Goal: Navigation & Orientation: Find specific page/section

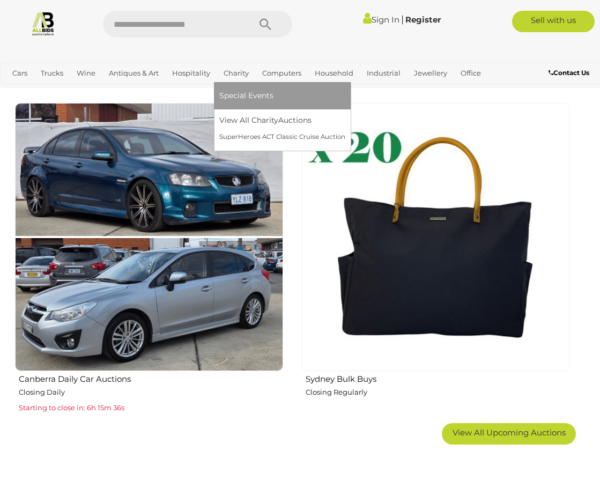
scroll to position [1715, 0]
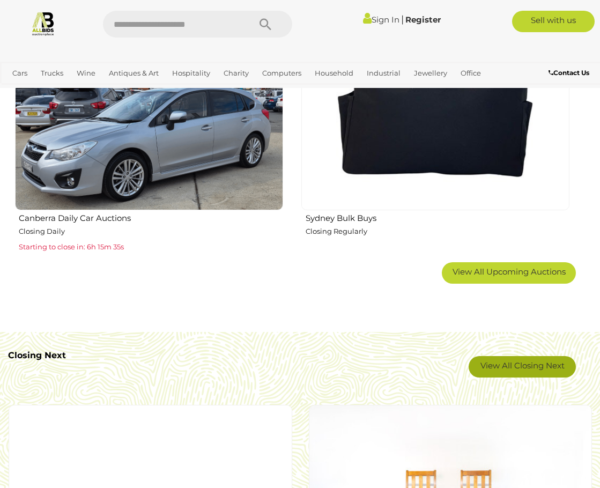
click at [506, 363] on link "View All Closing Next" at bounding box center [521, 366] width 107 height 21
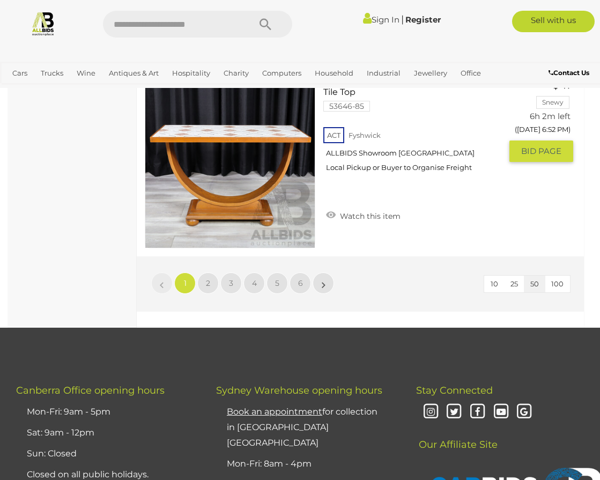
scroll to position [9432, 0]
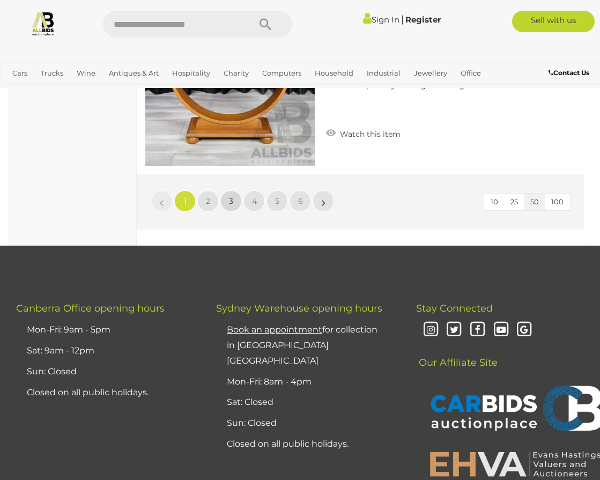
click at [232, 190] on link "3" at bounding box center [230, 200] width 21 height 21
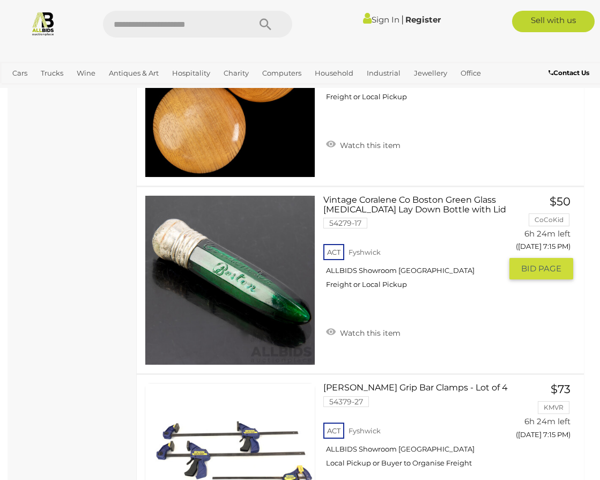
scroll to position [5147, 0]
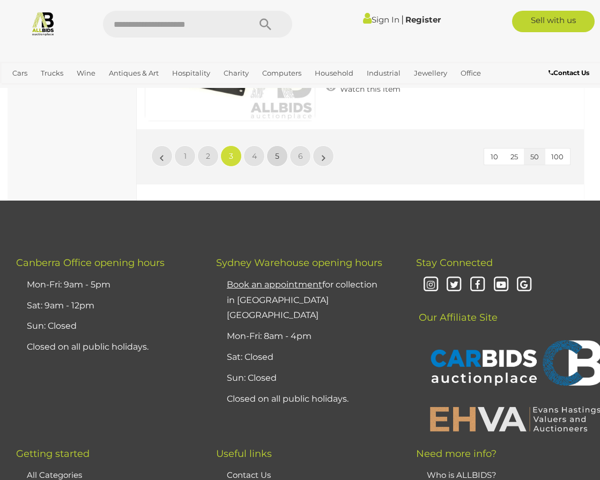
click at [277, 151] on span "5" at bounding box center [277, 156] width 4 height 10
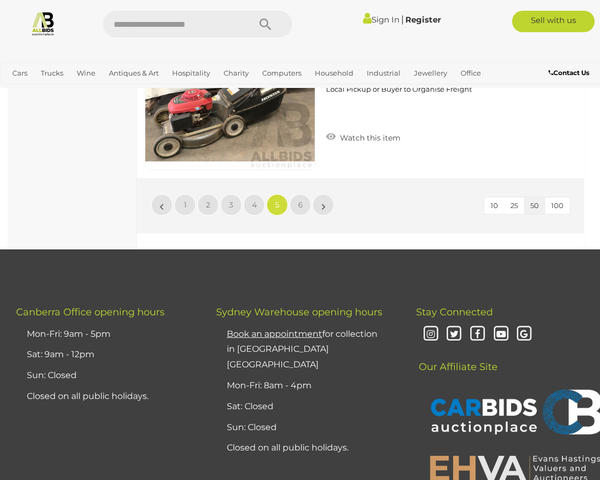
scroll to position [9380, 0]
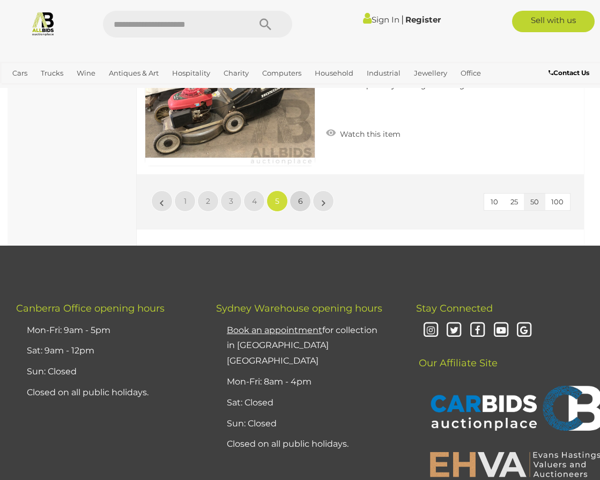
click at [295, 202] on link "6" at bounding box center [299, 200] width 21 height 21
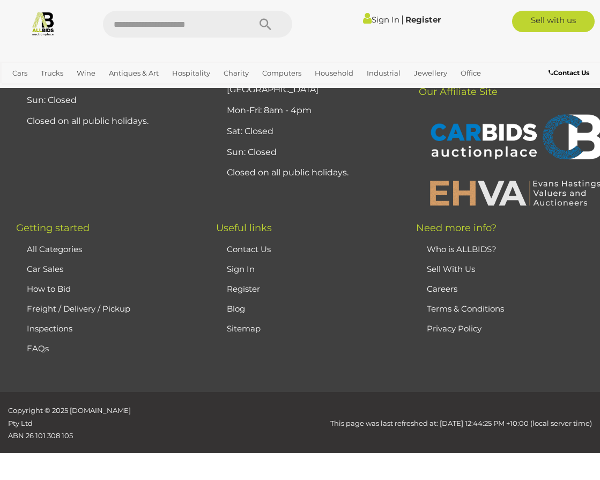
scroll to position [56, 0]
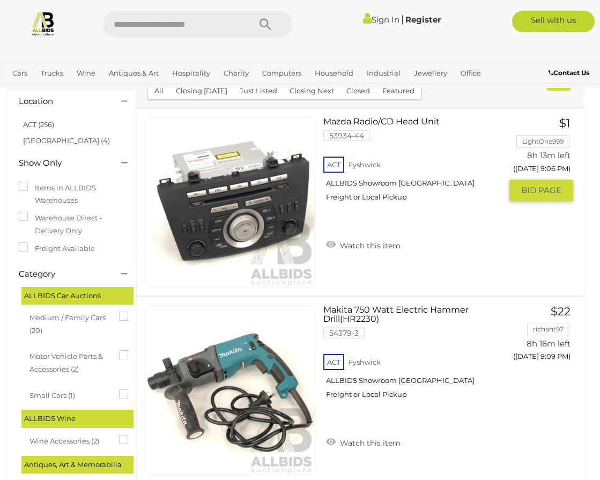
click at [456, 210] on div "ACT Fyshwick ALLBIDS Showroom Fyshwick Freight or Local Pickup" at bounding box center [412, 181] width 178 height 55
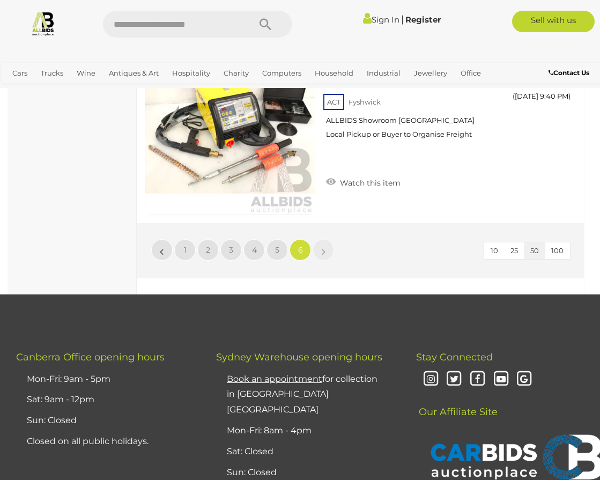
scroll to position [1824, 0]
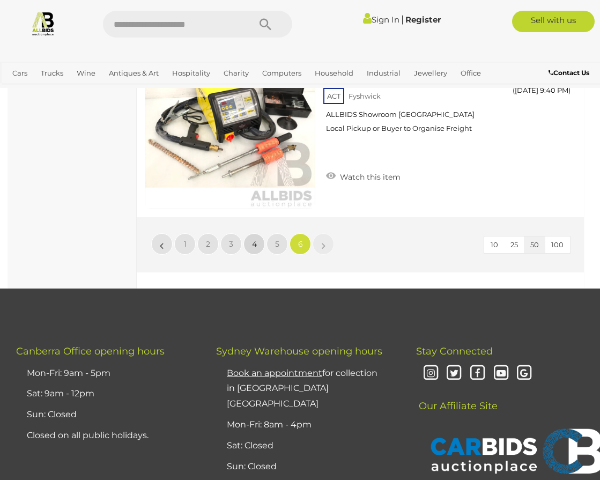
click at [252, 248] on span "4" at bounding box center [254, 244] width 5 height 10
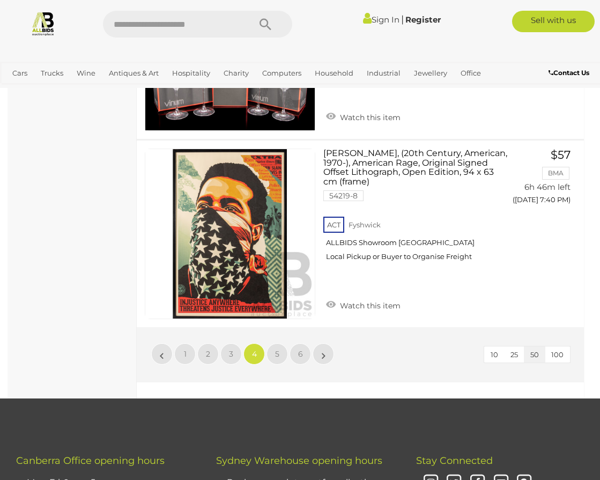
scroll to position [9487, 0]
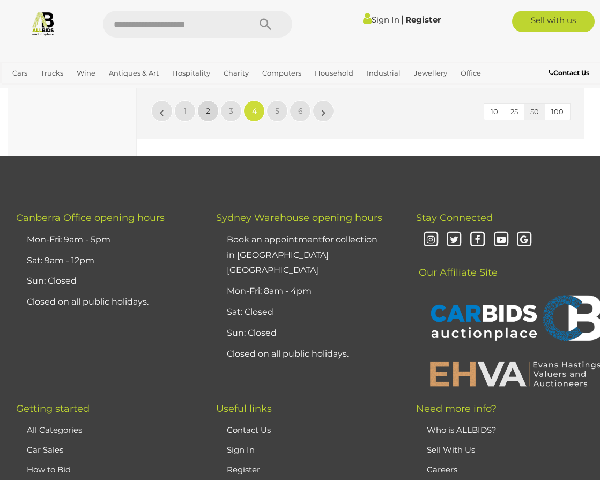
click at [213, 120] on link "2" at bounding box center [207, 110] width 21 height 21
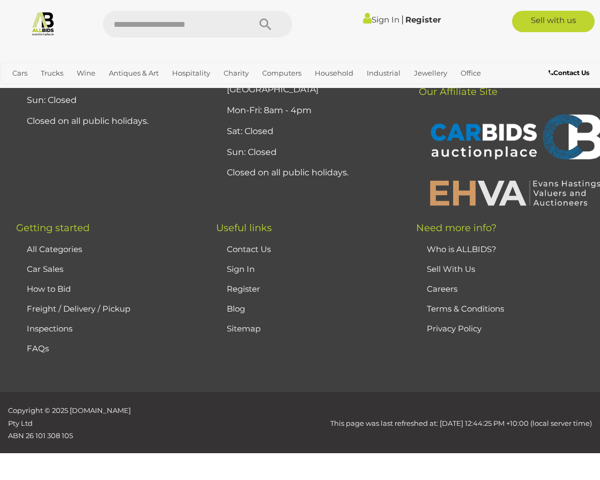
scroll to position [56, 0]
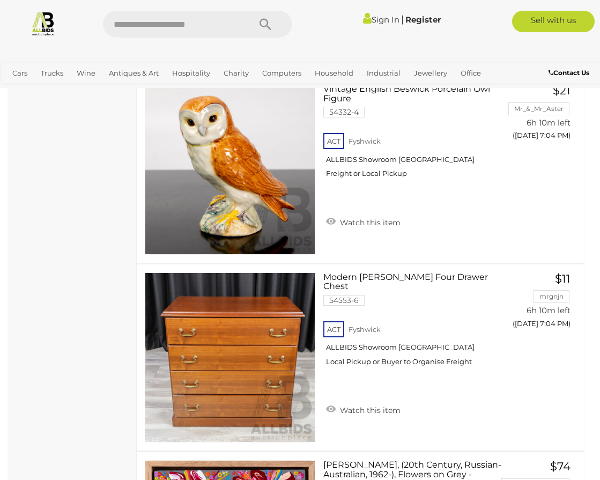
scroll to position [8041, 0]
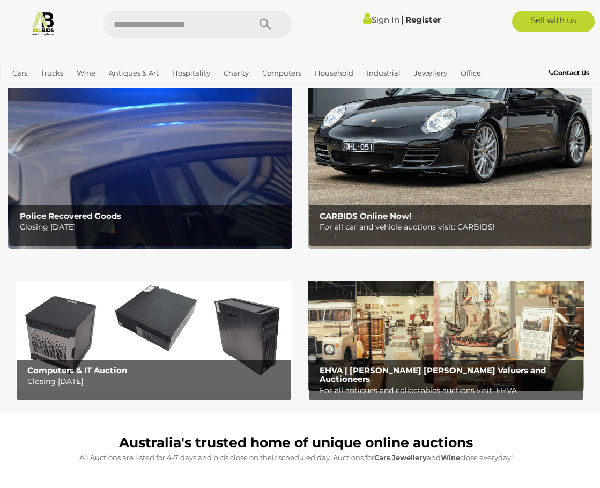
scroll to position [107, 0]
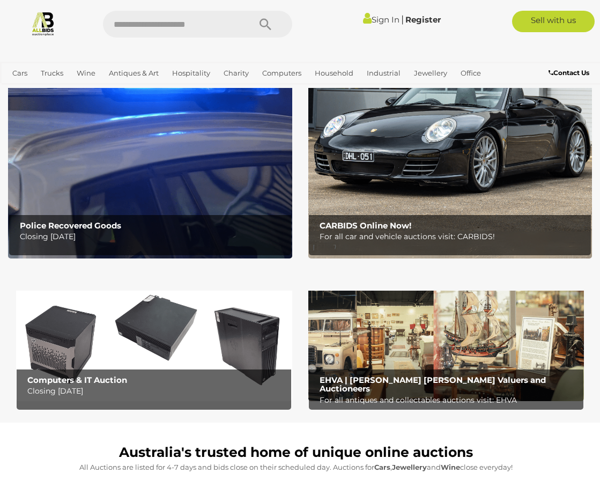
click at [371, 230] on p "For all car and vehicle auctions visit: CARBIDS!" at bounding box center [452, 236] width 266 height 13
